Goal: Download file/media

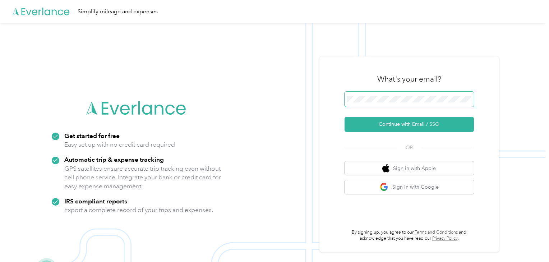
click at [401, 102] on span at bounding box center [408, 99] width 129 height 15
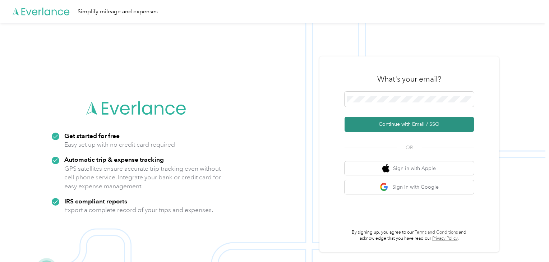
click at [431, 123] on button "Continue with Email / SSO" at bounding box center [408, 124] width 129 height 15
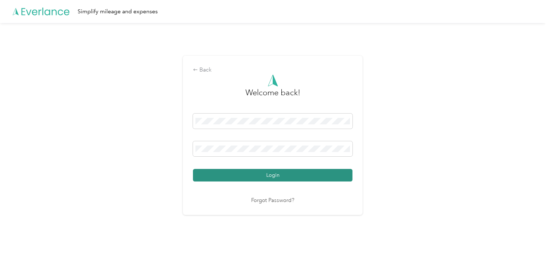
click at [307, 172] on button "Login" at bounding box center [272, 175] width 159 height 13
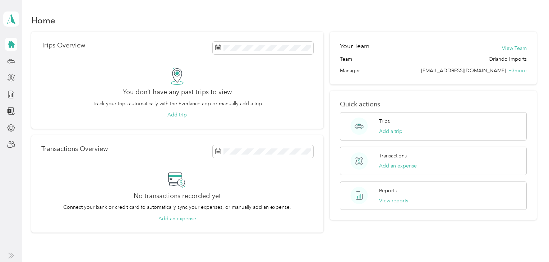
click at [12, 44] on icon at bounding box center [11, 44] width 7 height 7
click at [12, 21] on polygon at bounding box center [13, 18] width 4 height 9
click at [27, 61] on div "Team dashboard" at bounding box center [78, 59] width 141 height 13
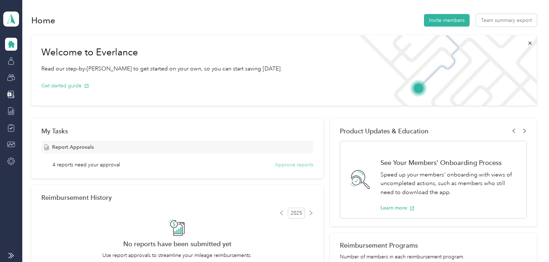
click at [294, 162] on button "Approve reports" at bounding box center [294, 165] width 38 height 8
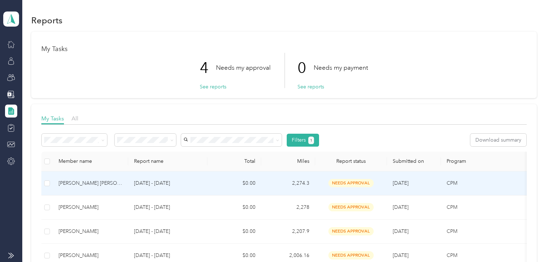
click at [111, 183] on div "[PERSON_NAME] [PERSON_NAME]" at bounding box center [91, 183] width 64 height 8
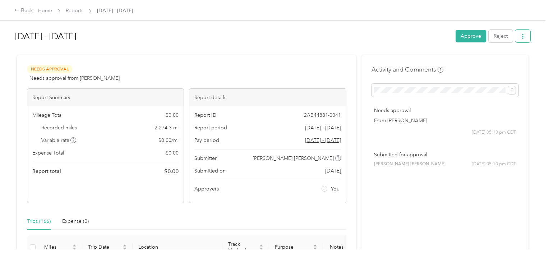
click at [523, 34] on icon "button" at bounding box center [522, 36] width 5 height 5
click at [503, 60] on span "Download" at bounding box center [501, 63] width 24 height 8
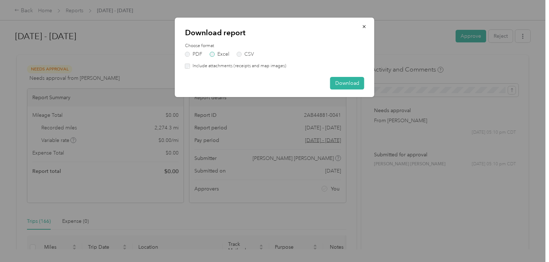
click at [218, 52] on label "Excel" at bounding box center [219, 54] width 19 height 5
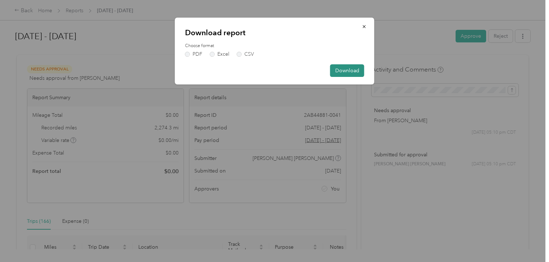
click at [354, 66] on button "Download" at bounding box center [347, 70] width 34 height 13
